Goal: Task Accomplishment & Management: Complete application form

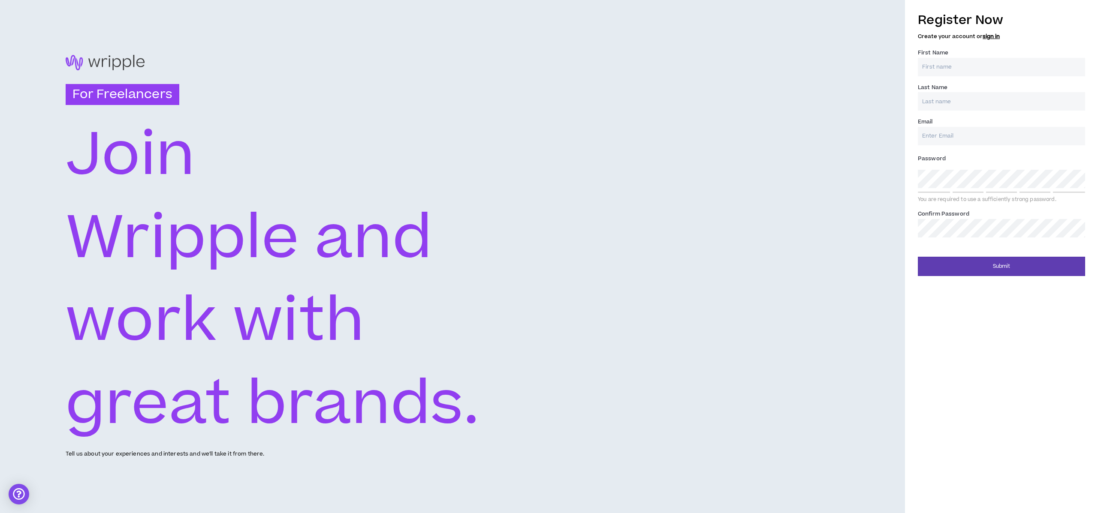
click at [976, 69] on input "First Name *" at bounding box center [1001, 67] width 167 height 18
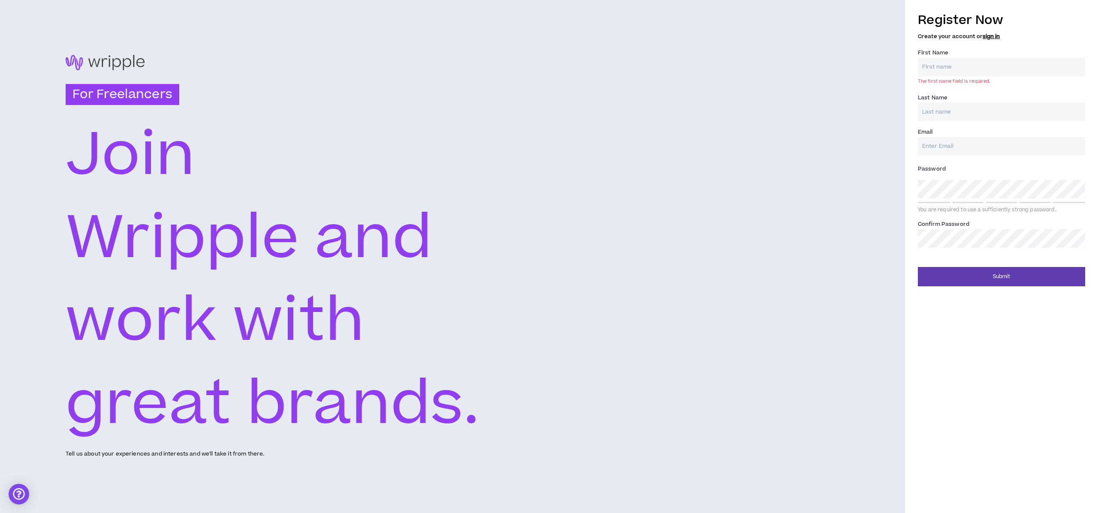
click at [743, 126] on div "For Freelancers [PERSON_NAME] and work with great brands. Tell us about your ex…" at bounding box center [452, 256] width 905 height 513
click at [949, 64] on input "First Name *" at bounding box center [1001, 67] width 167 height 18
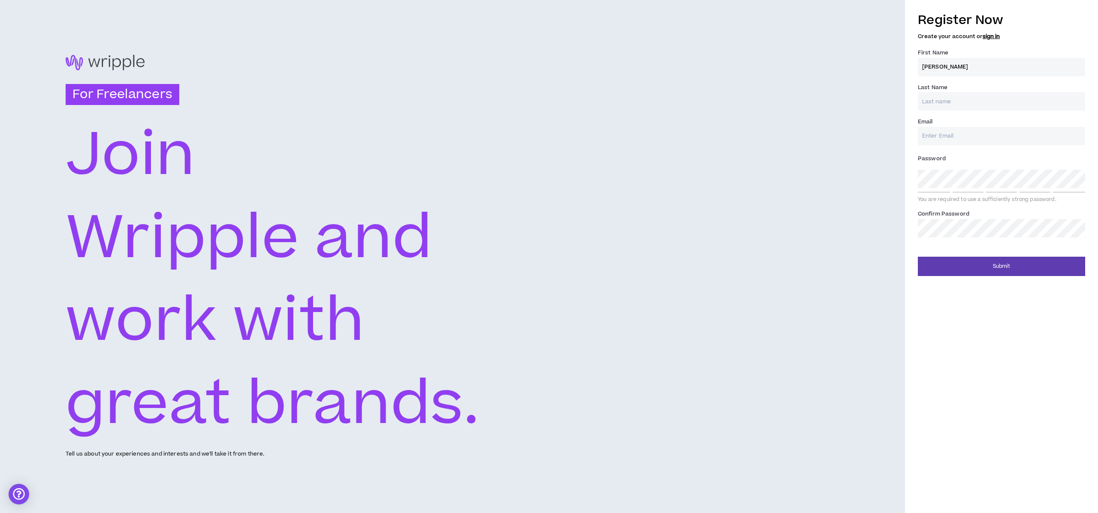
type input "[PERSON_NAME]"
type input "Fang"
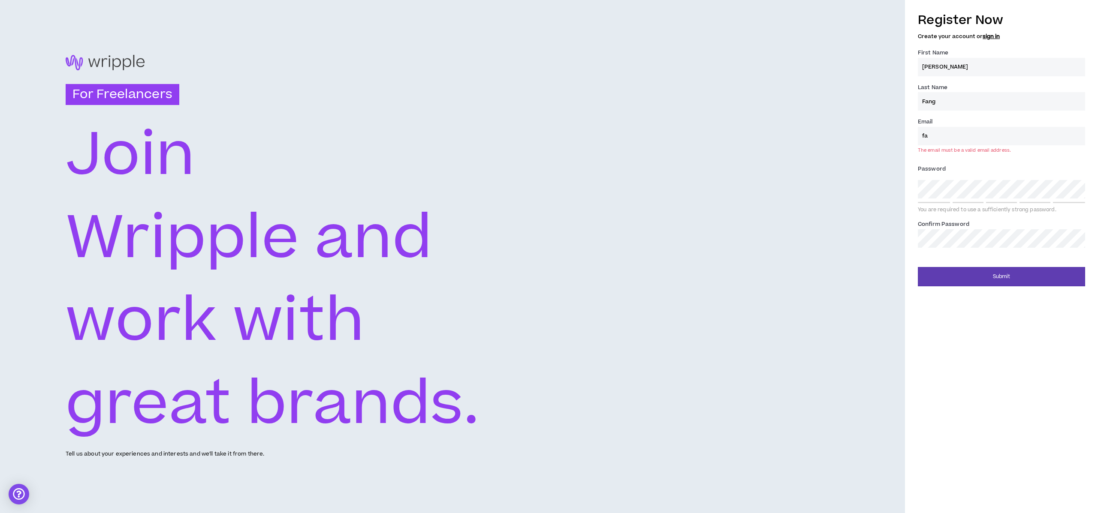
type input "f"
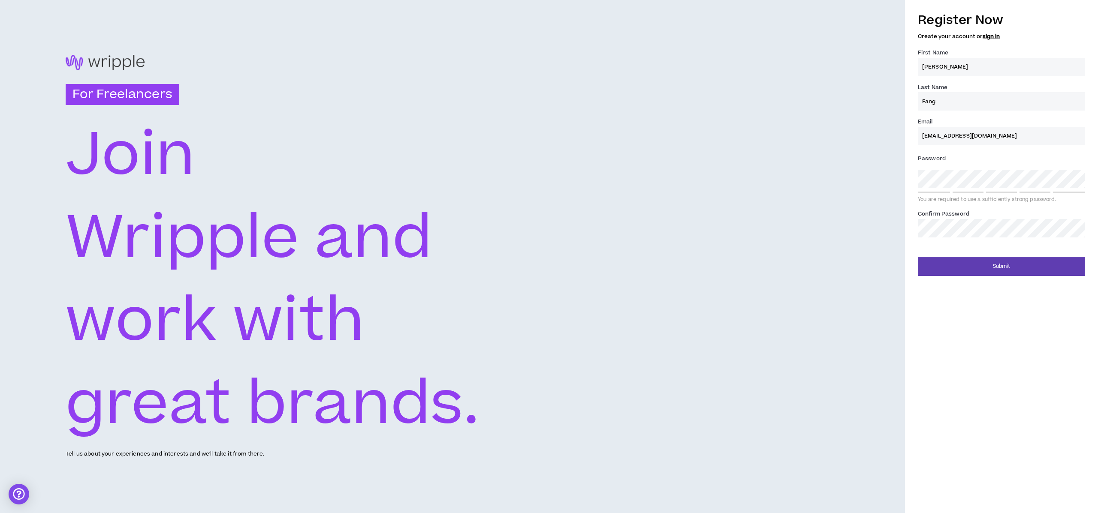
type input "[EMAIL_ADDRESS][DOMAIN_NAME]"
click at [1017, 268] on button "Submit" at bounding box center [1001, 266] width 167 height 19
click at [998, 263] on button "Submit" at bounding box center [1001, 266] width 167 height 19
